Goal: Task Accomplishment & Management: Use online tool/utility

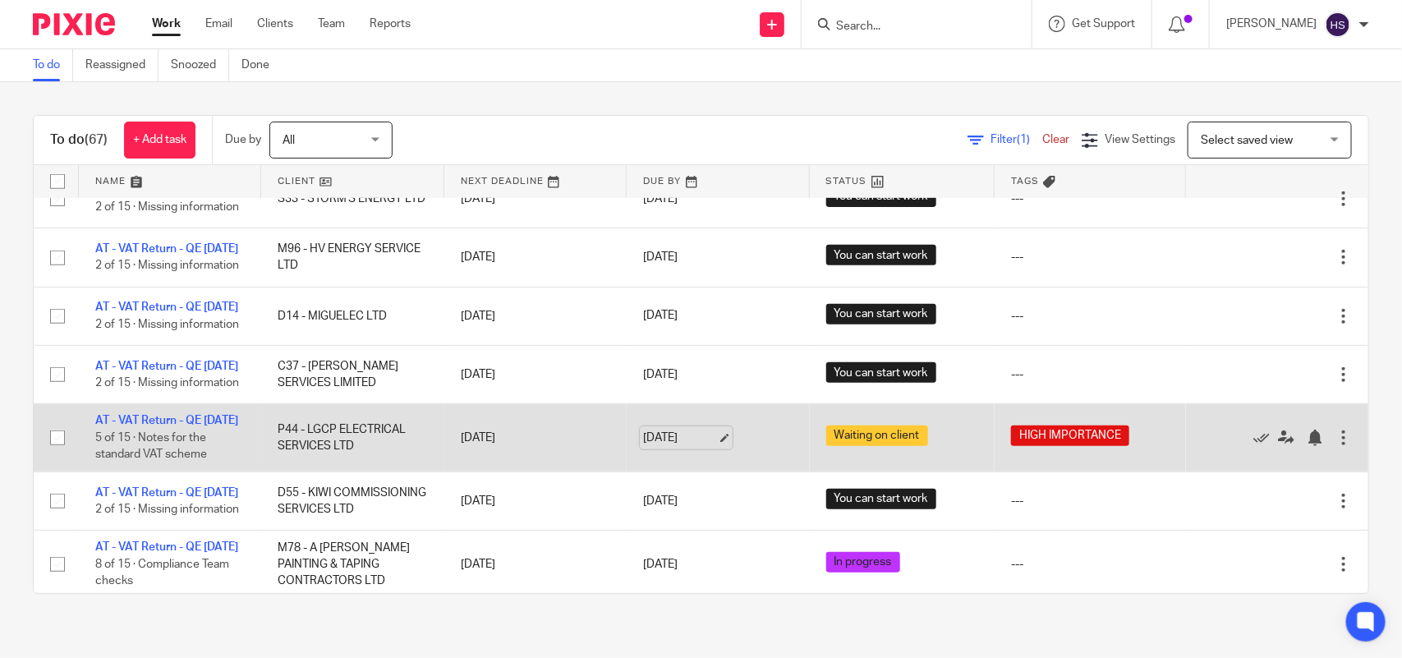
scroll to position [411, 0]
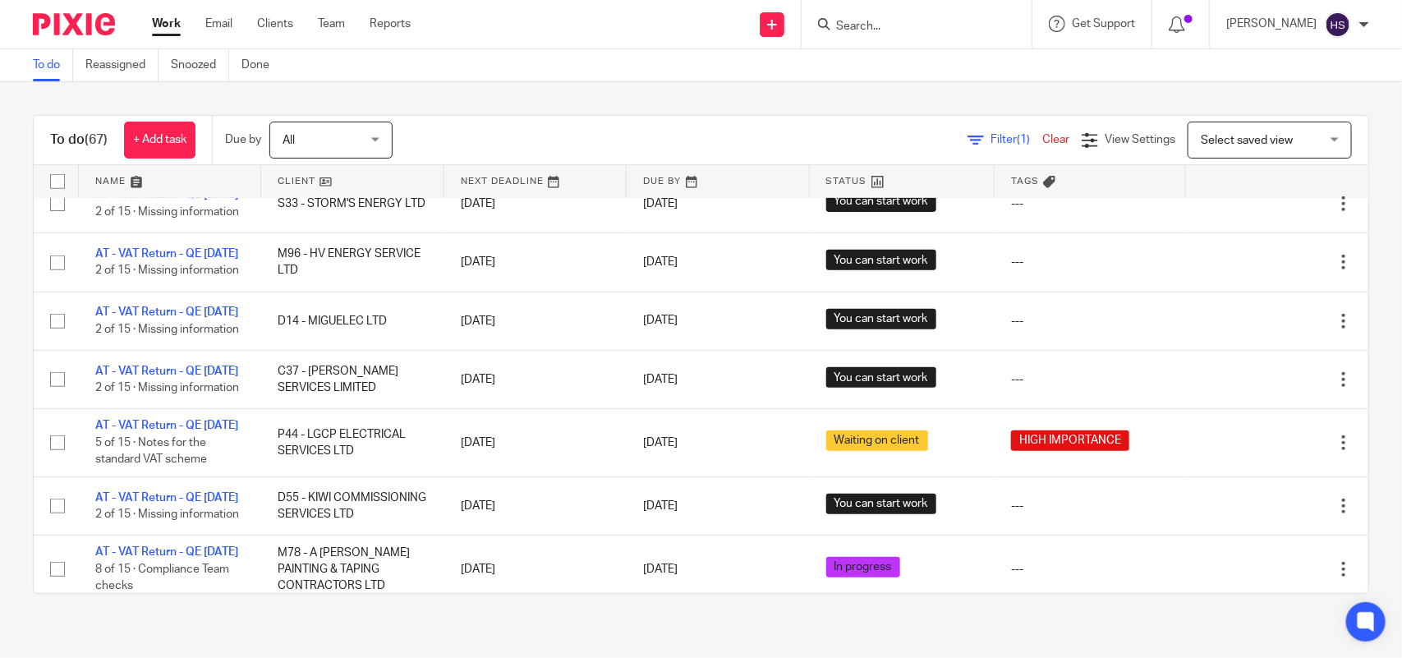
click at [892, 25] on input "Search" at bounding box center [908, 27] width 148 height 15
paste input "Deme Flaviu"
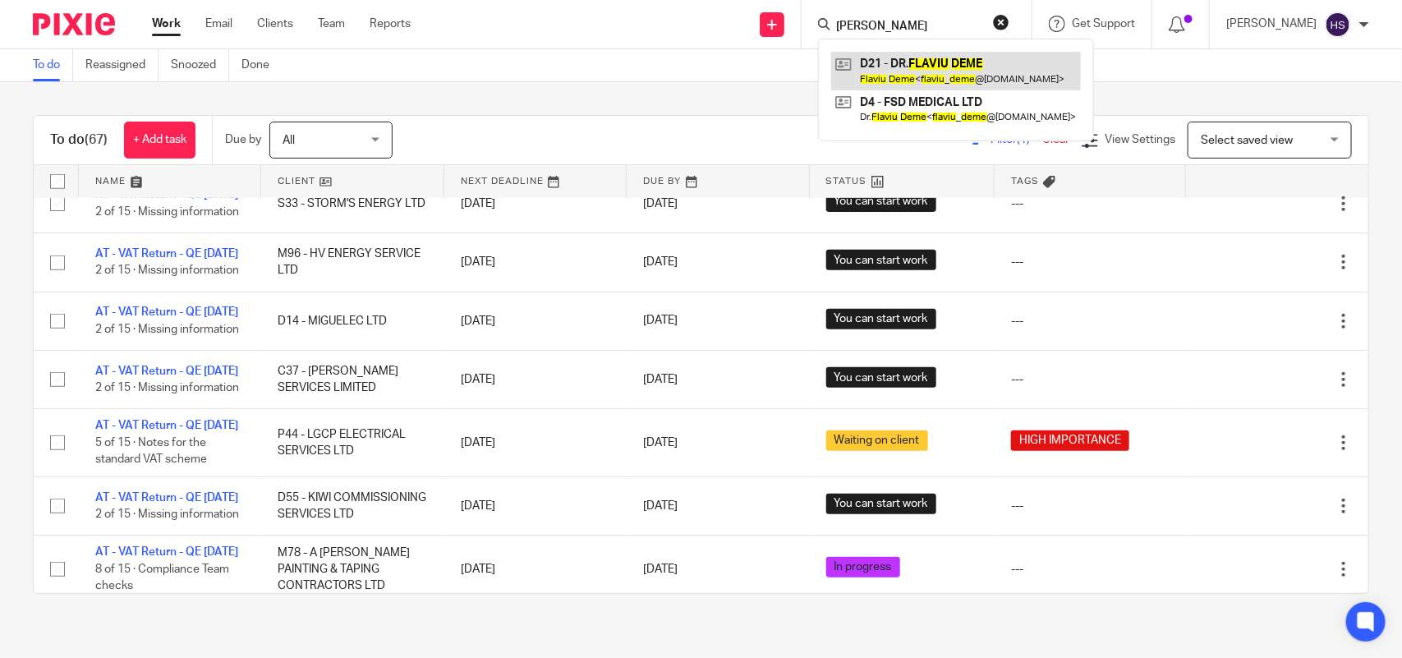
type input "Deme Flaviu"
click at [1009, 16] on button "reset" at bounding box center [1001, 22] width 16 height 16
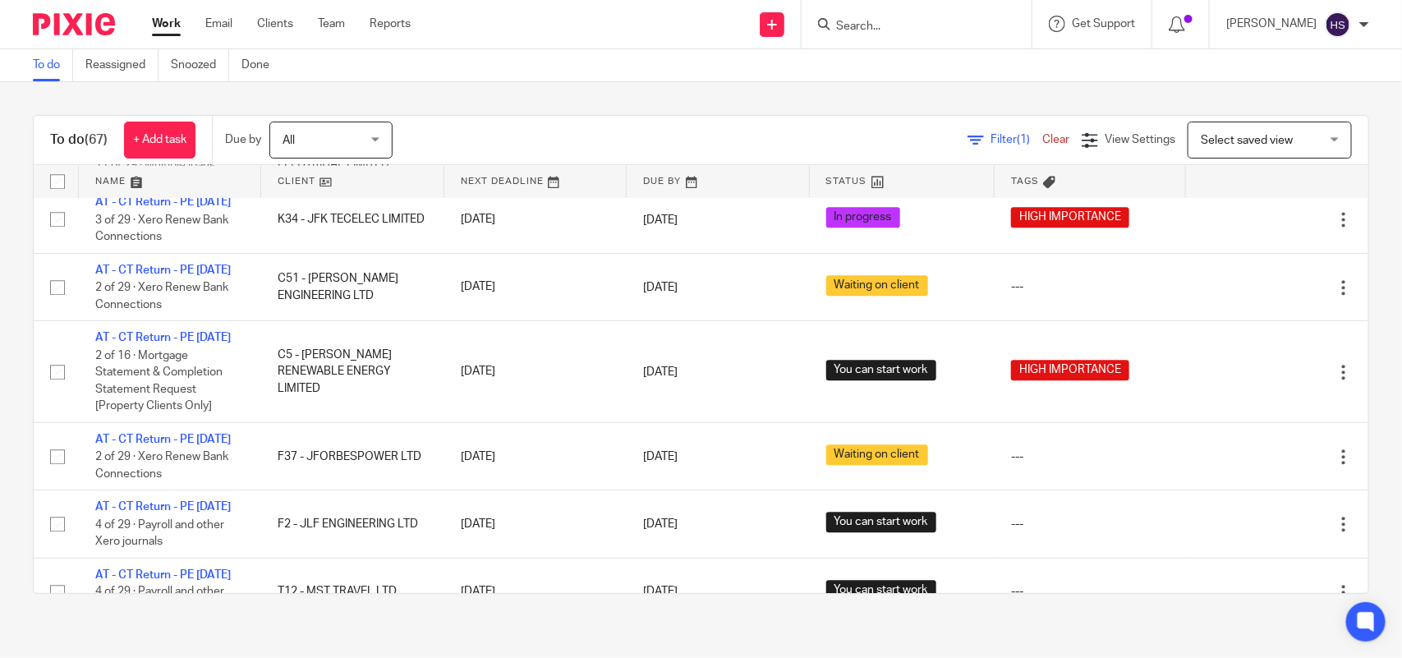
scroll to position [1848, 0]
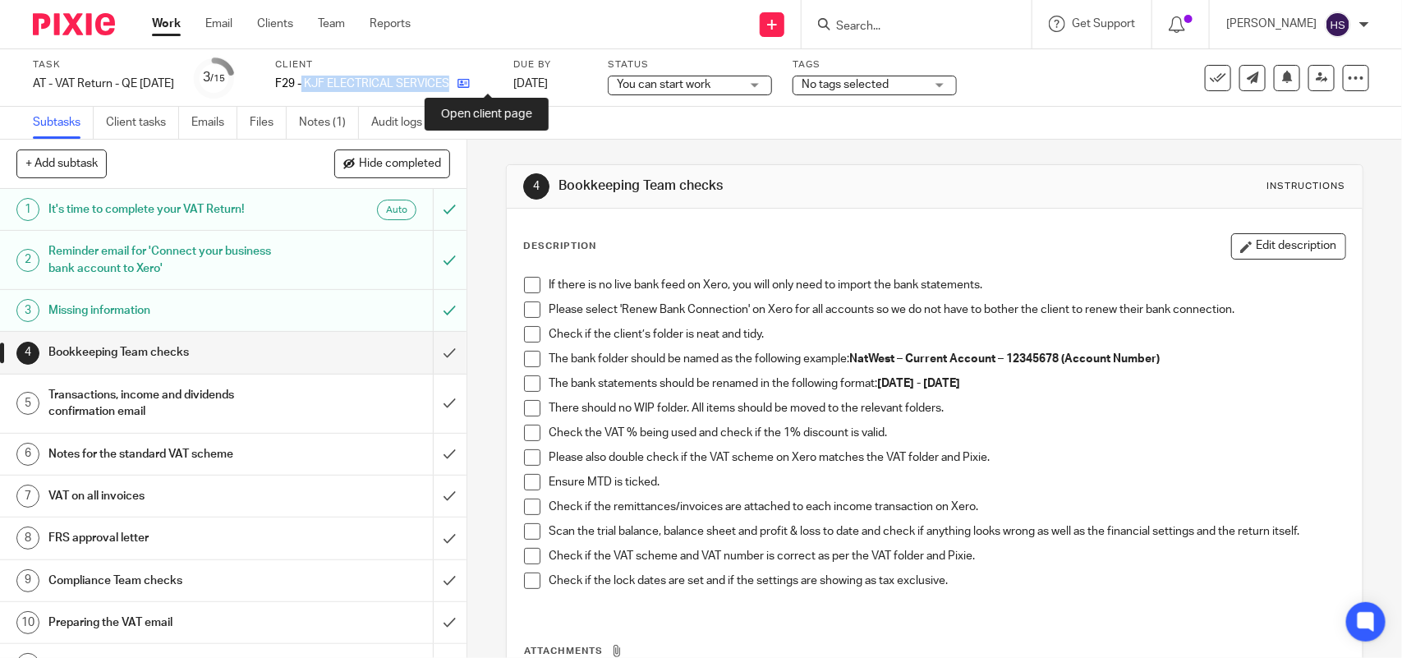
drag, startPoint x: 325, startPoint y: 79, endPoint x: 489, endPoint y: 83, distance: 163.5
click at [489, 83] on div "F29 - KJF ELECTRICAL SERVICES LTD" at bounding box center [384, 84] width 218 height 16
copy div "KJF ELECTRICAL SERVICES LTD"
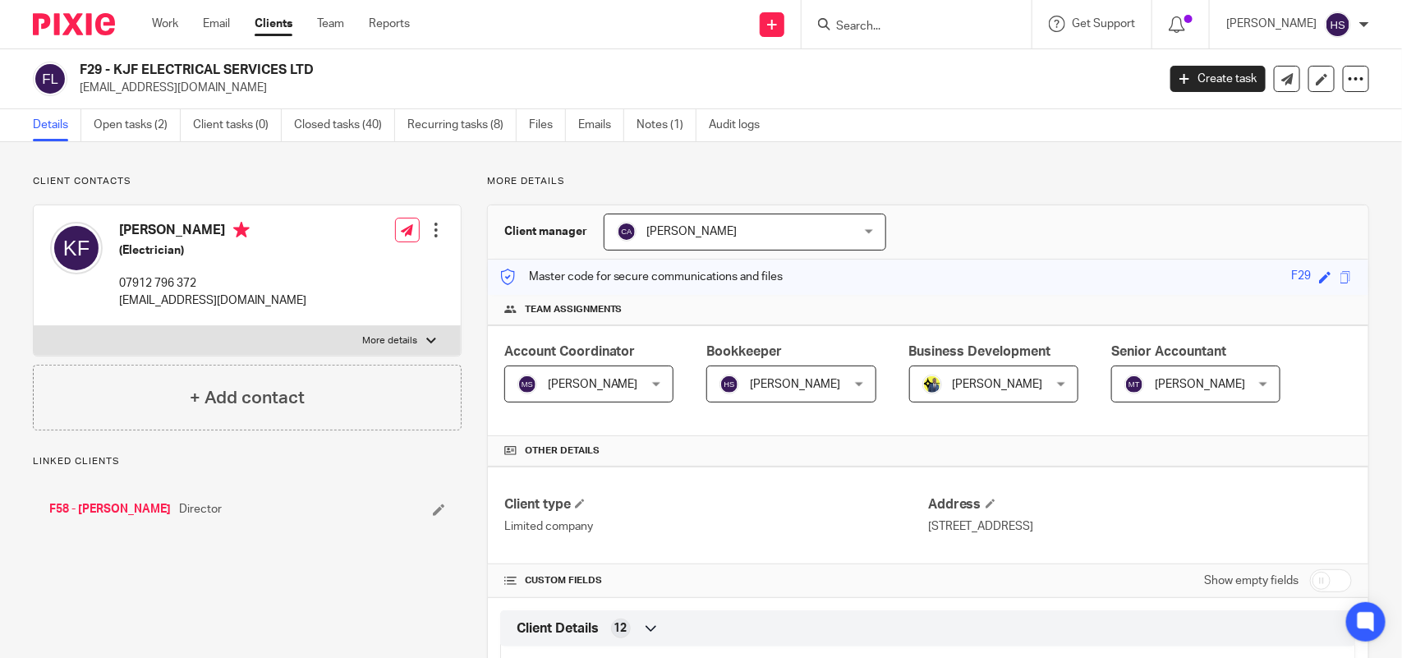
click at [1049, 182] on p "More details" at bounding box center [928, 181] width 882 height 13
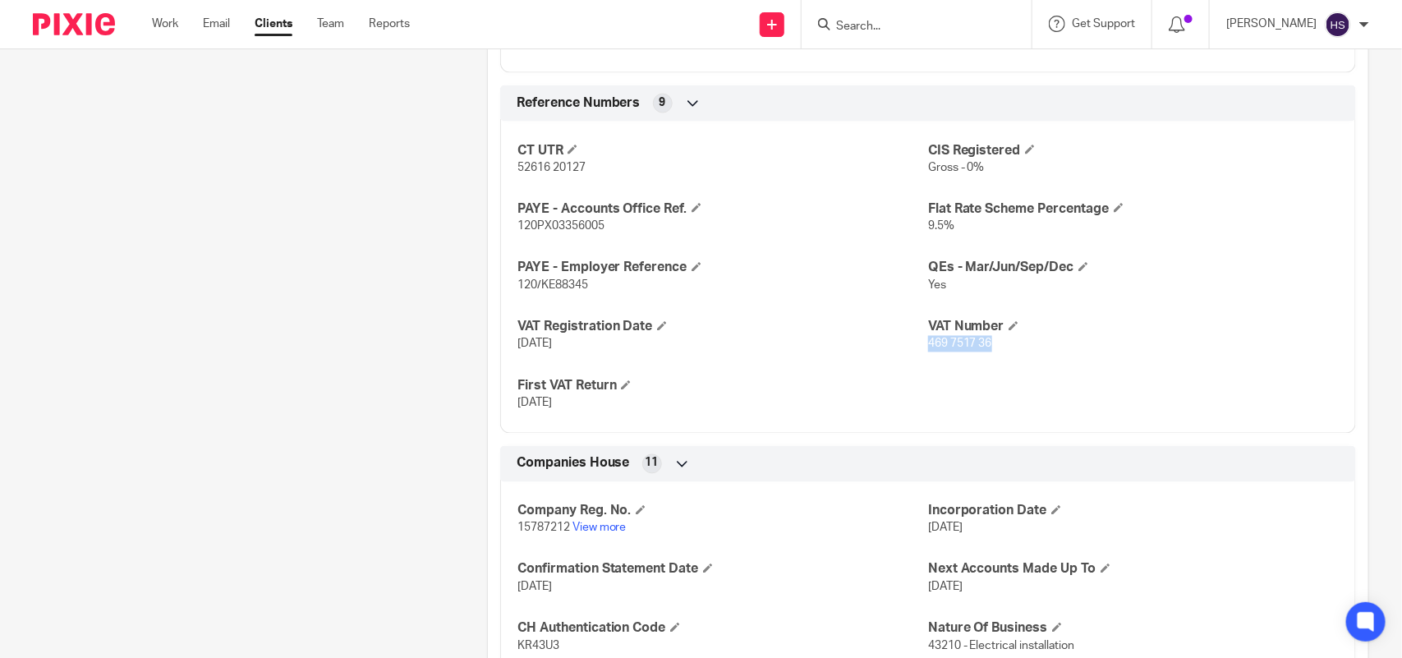
drag, startPoint x: 918, startPoint y: 343, endPoint x: 1007, endPoint y: 345, distance: 88.7
click at [1007, 345] on p "469 7517 36" at bounding box center [1133, 344] width 411 height 16
copy span "469 7517 36"
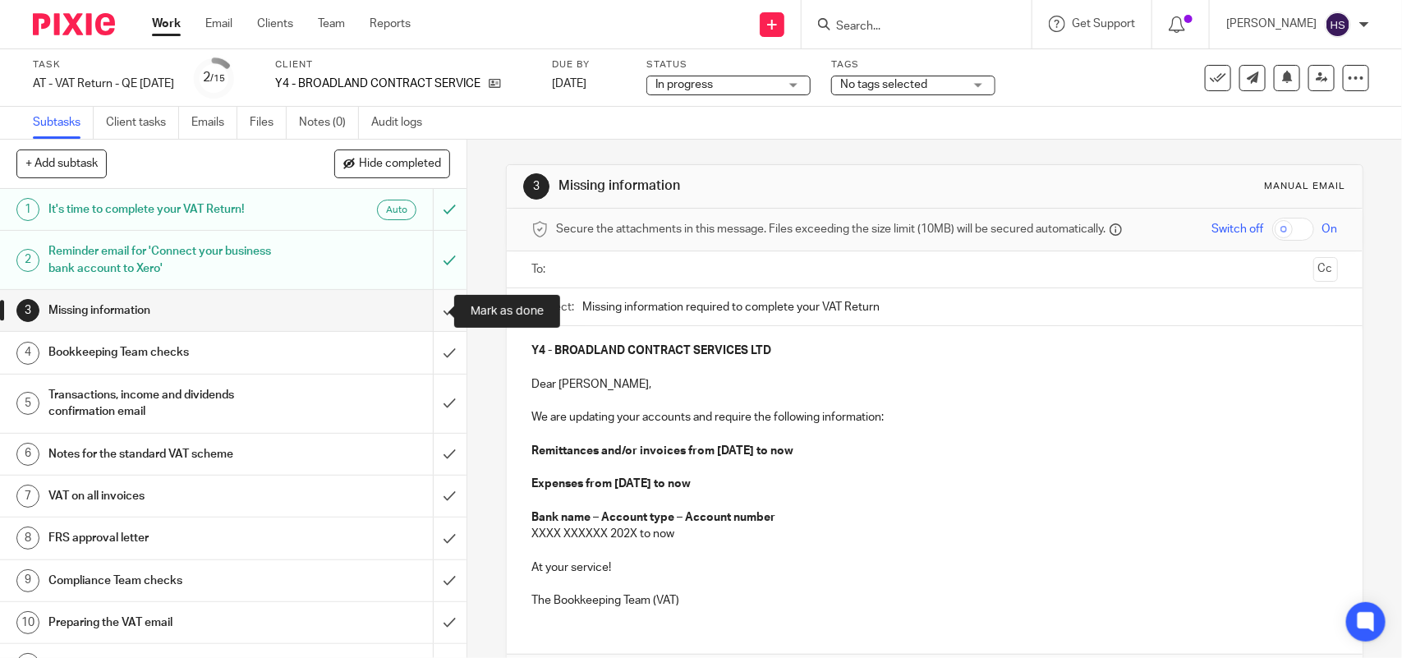
click at [427, 317] on input "submit" at bounding box center [233, 310] width 466 height 41
